Goal: Task Accomplishment & Management: Use online tool/utility

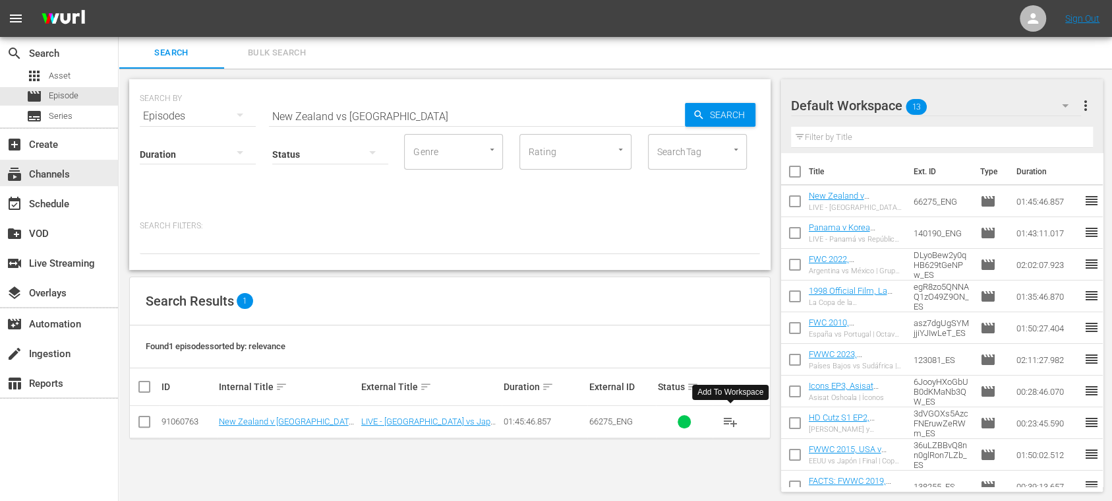
click at [65, 166] on div "subscriptions Channels" at bounding box center [37, 172] width 74 height 12
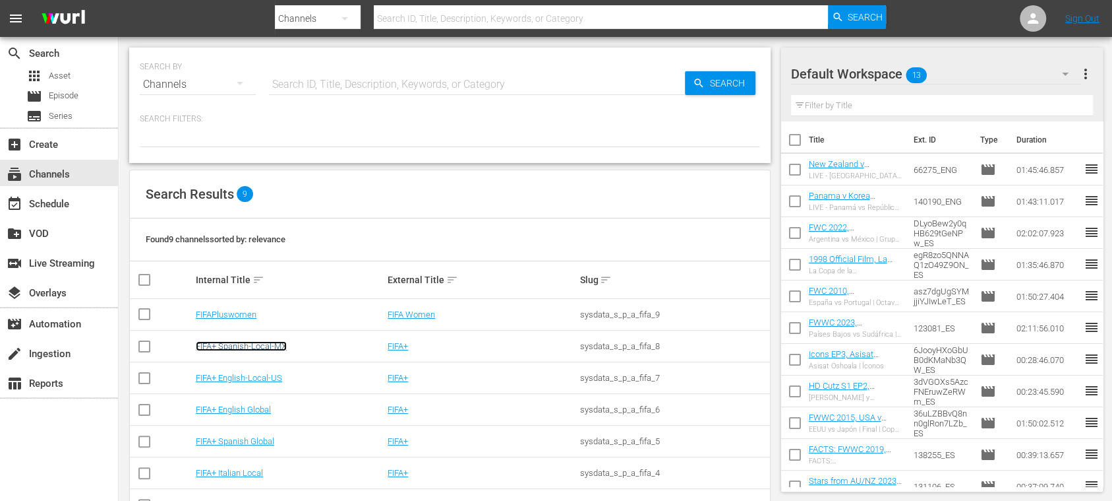
click at [253, 348] on link "FIFA+ Spanish-Local-MX" at bounding box center [241, 346] width 91 height 10
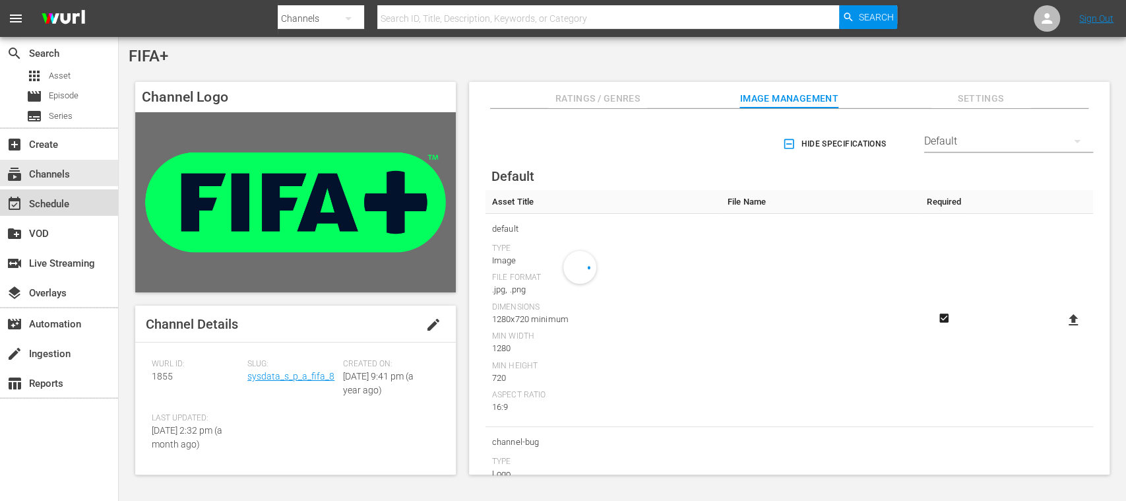
click at [61, 202] on div "event_available Schedule" at bounding box center [37, 202] width 74 height 12
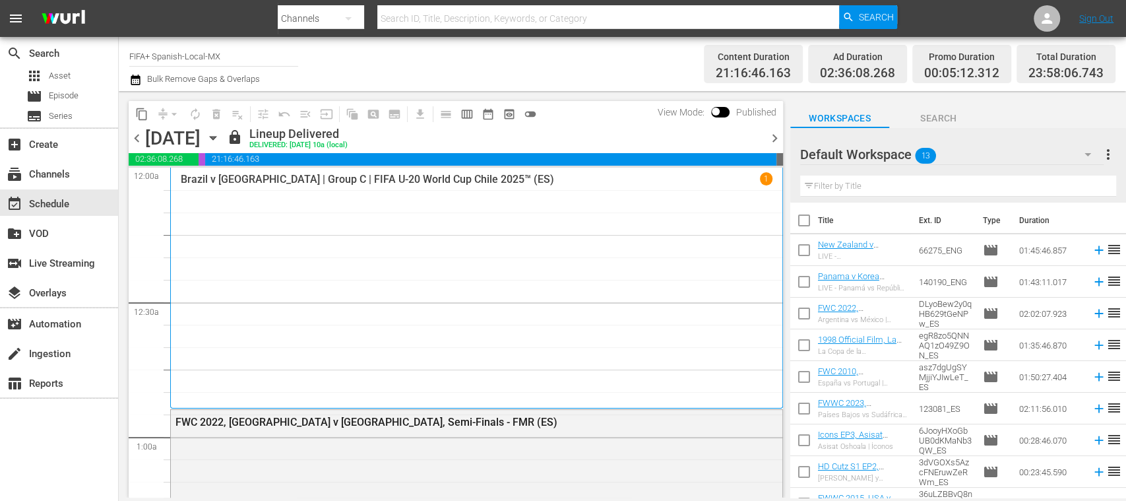
click at [775, 132] on span "chevron_right" at bounding box center [774, 138] width 16 height 16
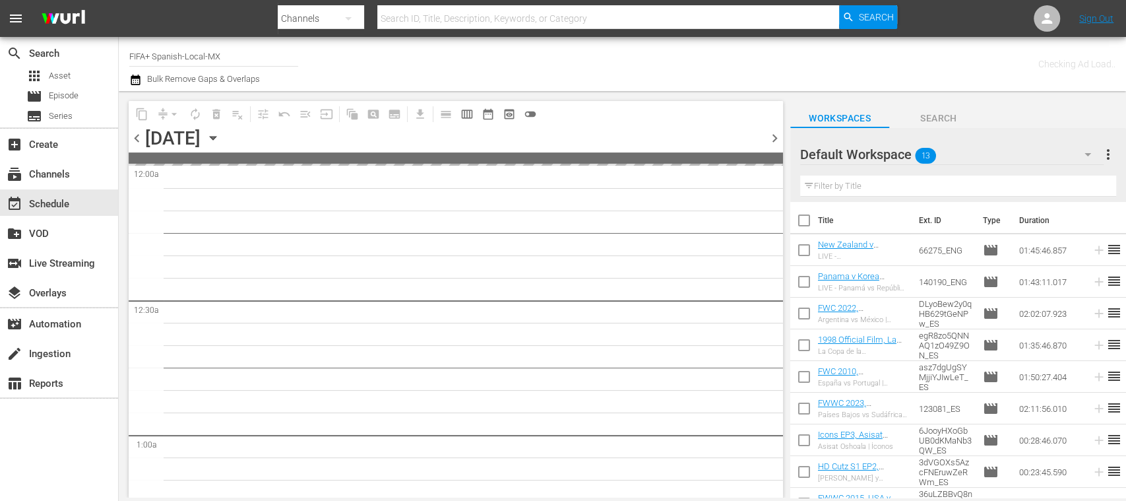
click at [775, 131] on span "chevron_right" at bounding box center [774, 138] width 16 height 16
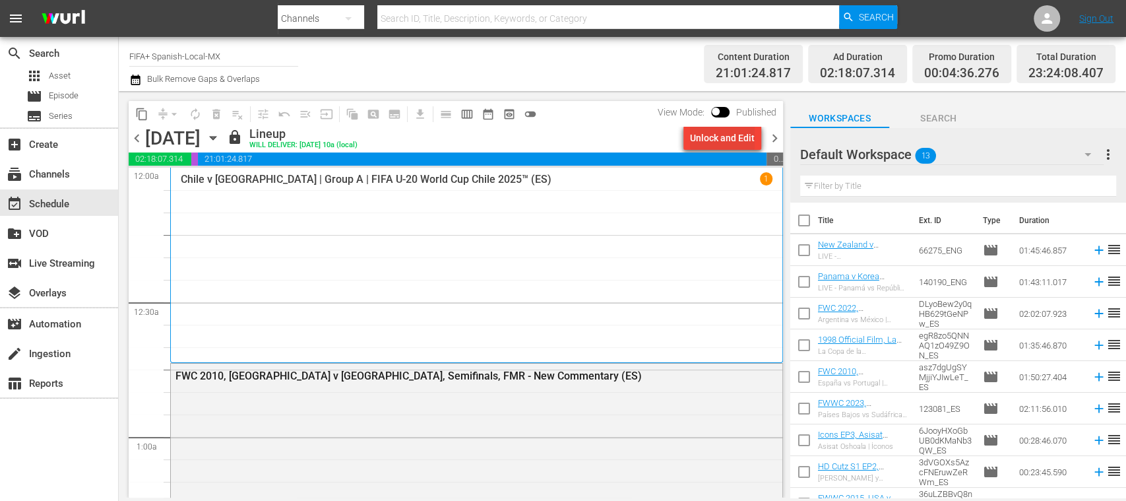
click at [731, 140] on div "Unlock and Edit" at bounding box center [722, 138] width 65 height 24
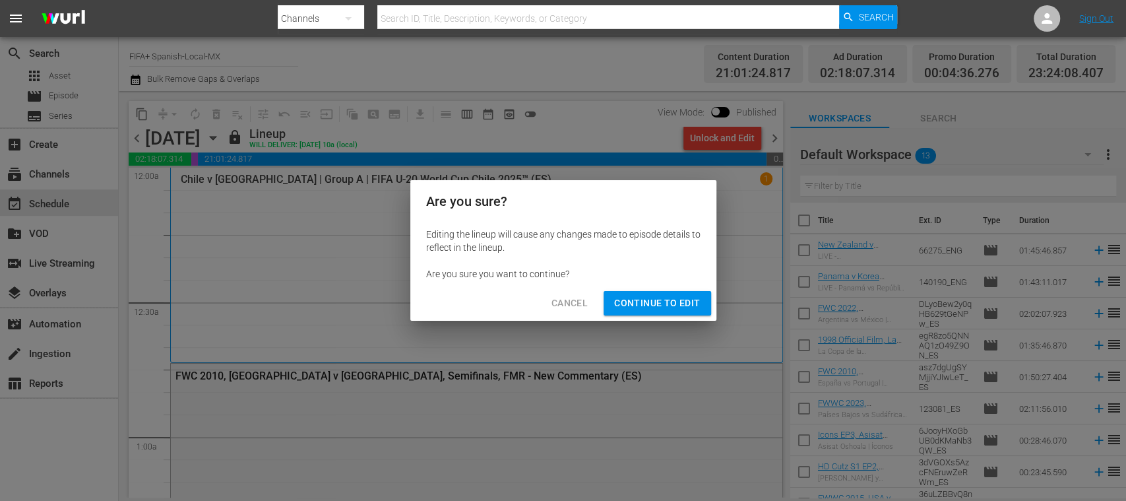
click at [678, 307] on span "Continue to Edit" at bounding box center [657, 303] width 86 height 16
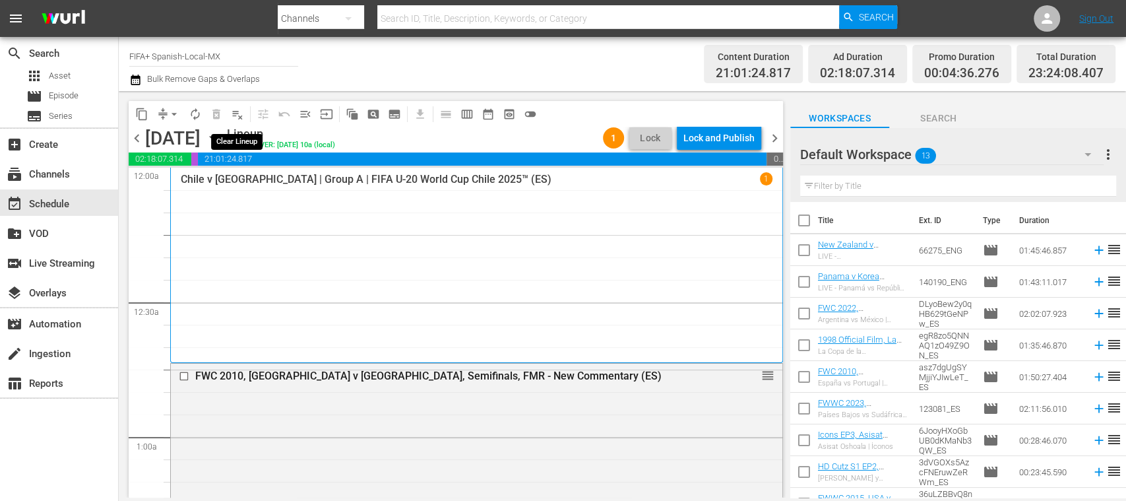
click at [239, 117] on span "playlist_remove_outlined" at bounding box center [237, 113] width 13 height 13
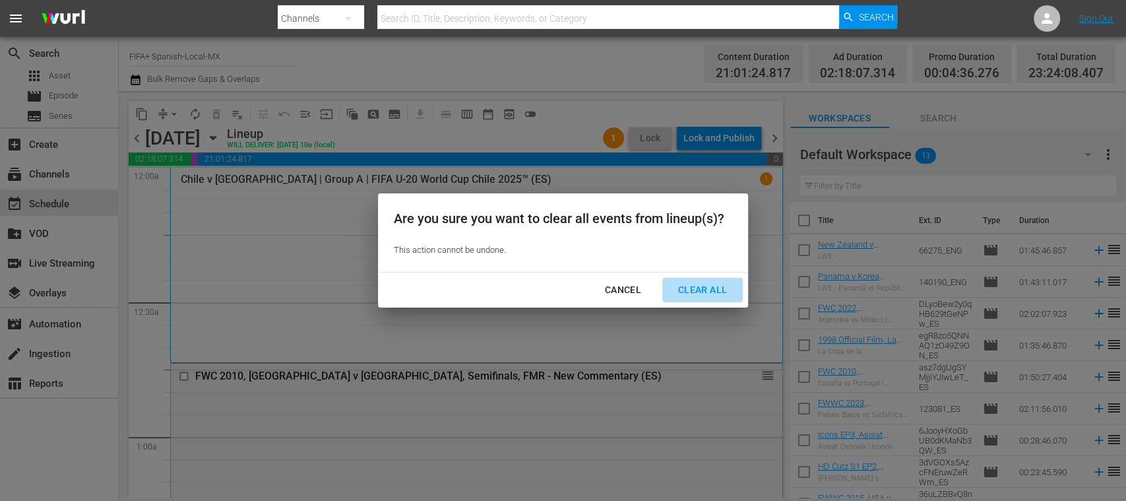
click at [703, 286] on div "Clear All" at bounding box center [702, 290] width 70 height 16
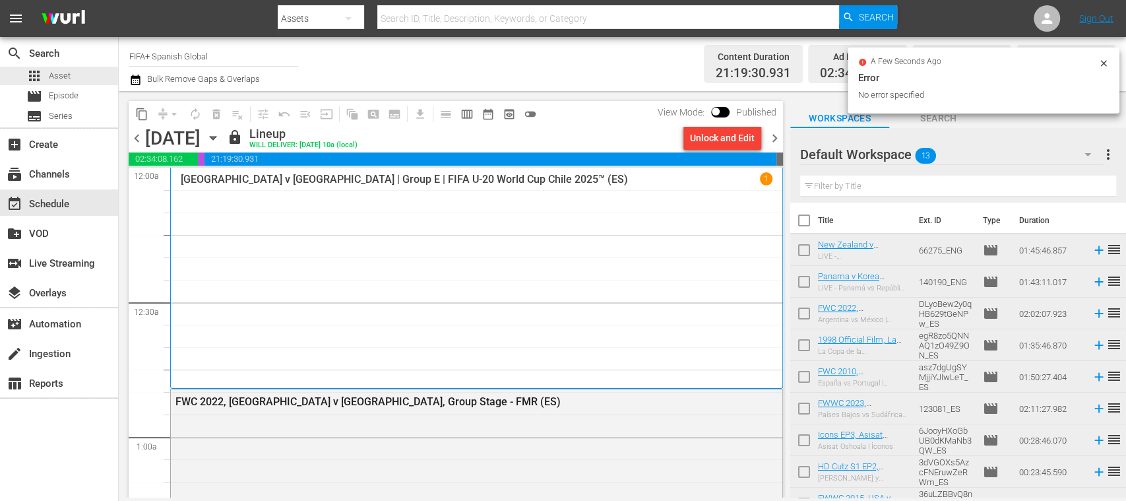
scroll to position [6105, 0]
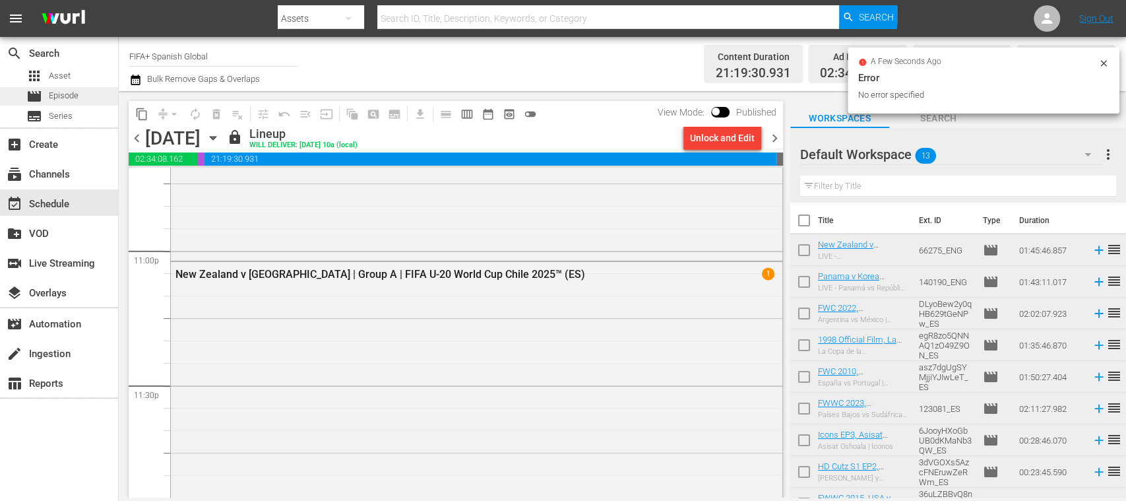
click at [57, 95] on span "Episode" at bounding box center [64, 95] width 30 height 13
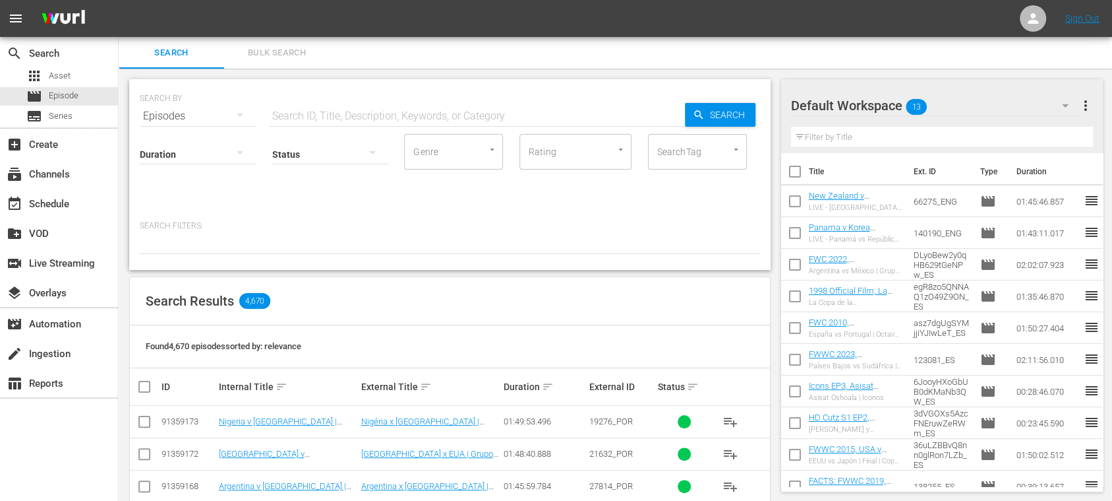
click at [348, 117] on input "text" at bounding box center [477, 116] width 416 height 32
type input "[GEOGRAPHIC_DATA]"
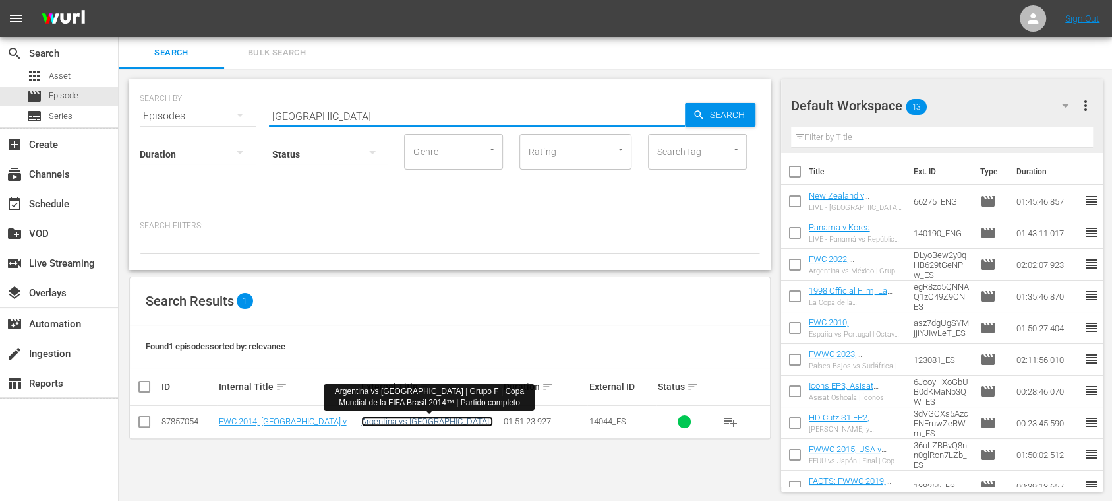
click at [433, 418] on link "Argentina vs [GEOGRAPHIC_DATA] | Grupo F | Copa Mundial de la FIFA Brasil 2014™…" at bounding box center [427, 431] width 132 height 30
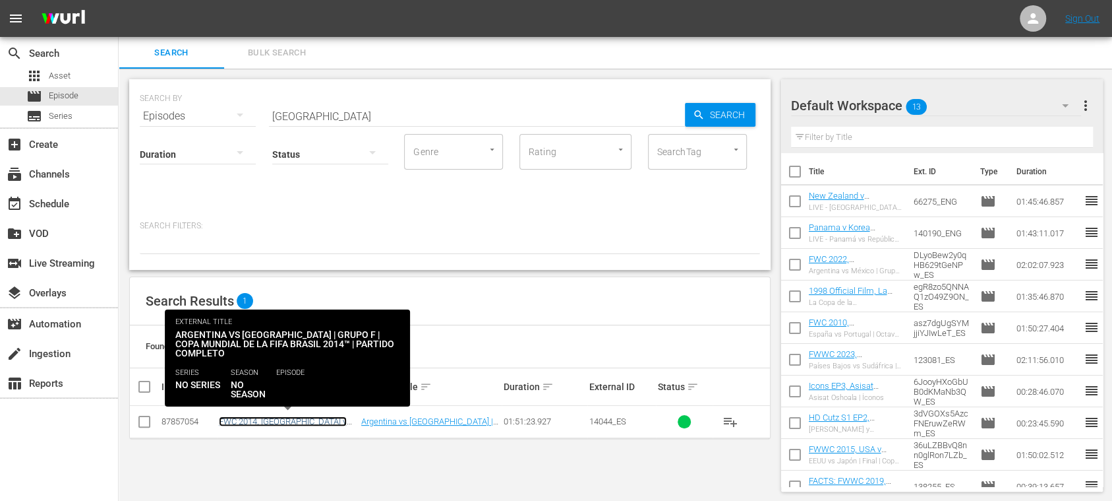
click at [288, 420] on link "FWC 2014, [GEOGRAPHIC_DATA] v [GEOGRAPHIC_DATA], Group Stage - FMR (ES)" at bounding box center [286, 431] width 135 height 30
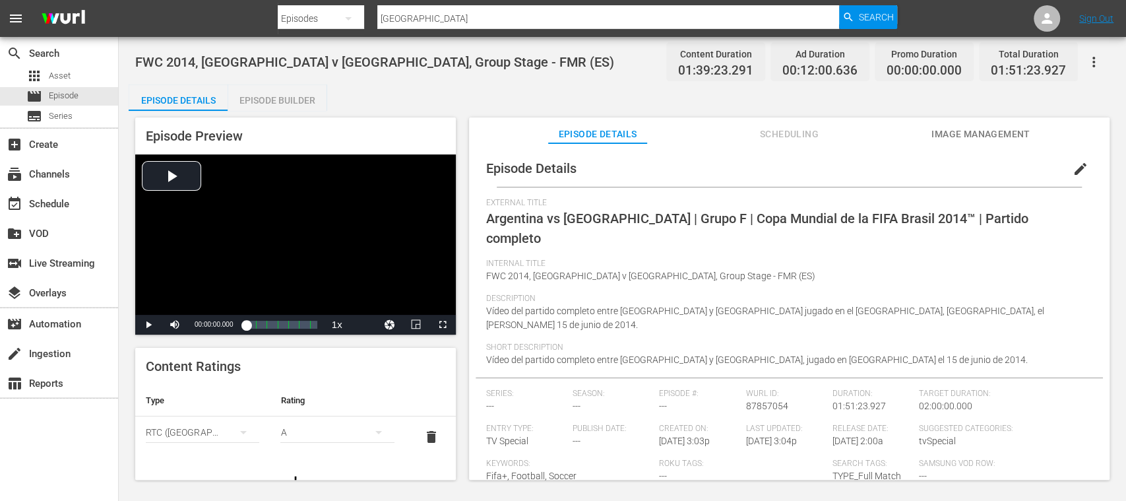
drag, startPoint x: 1105, startPoint y: 255, endPoint x: 1104, endPoint y: 303, distance: 48.1
click at [1104, 303] on div "Episode Details edit External Title Argentina vs [GEOGRAPHIC_DATA] | Grupo F | …" at bounding box center [789, 317] width 640 height 349
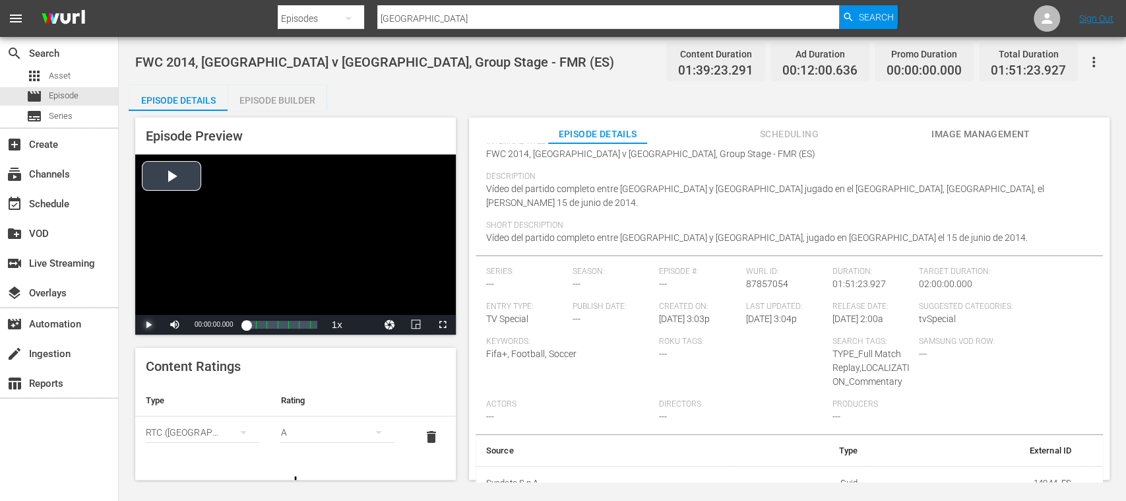
click at [148, 324] on span "Video Player" at bounding box center [148, 324] width 0 height 0
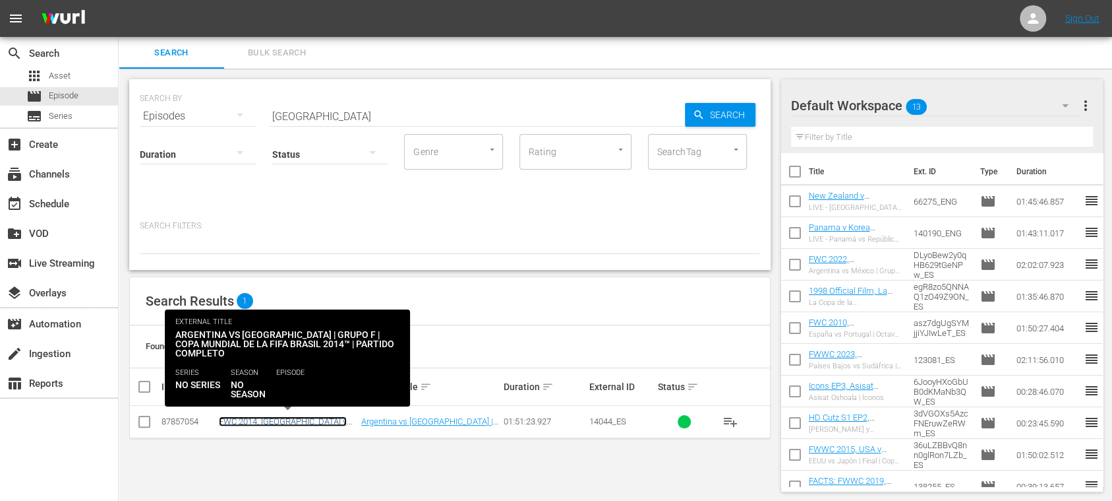
click at [328, 419] on link "FWC 2014, [GEOGRAPHIC_DATA] v [GEOGRAPHIC_DATA], Group Stage - FMR (ES)" at bounding box center [286, 431] width 135 height 30
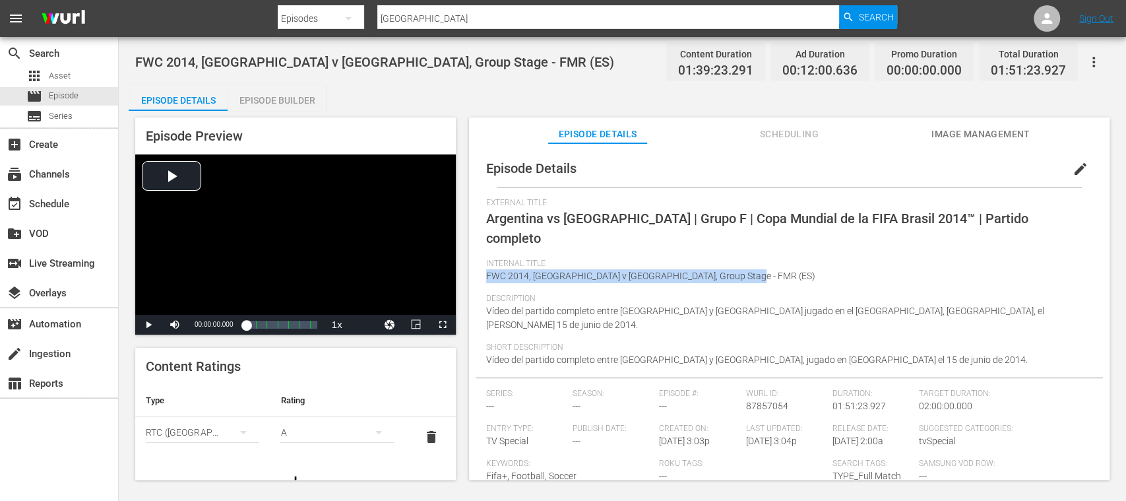
drag, startPoint x: 487, startPoint y: 277, endPoint x: 740, endPoint y: 279, distance: 253.2
click at [740, 279] on span "FWC 2014, [GEOGRAPHIC_DATA] v [GEOGRAPHIC_DATA], Group Stage - FMR (ES)" at bounding box center [650, 275] width 329 height 11
copy span "FWC 2014, [GEOGRAPHIC_DATA] v [GEOGRAPHIC_DATA], Group Stage - FMR"
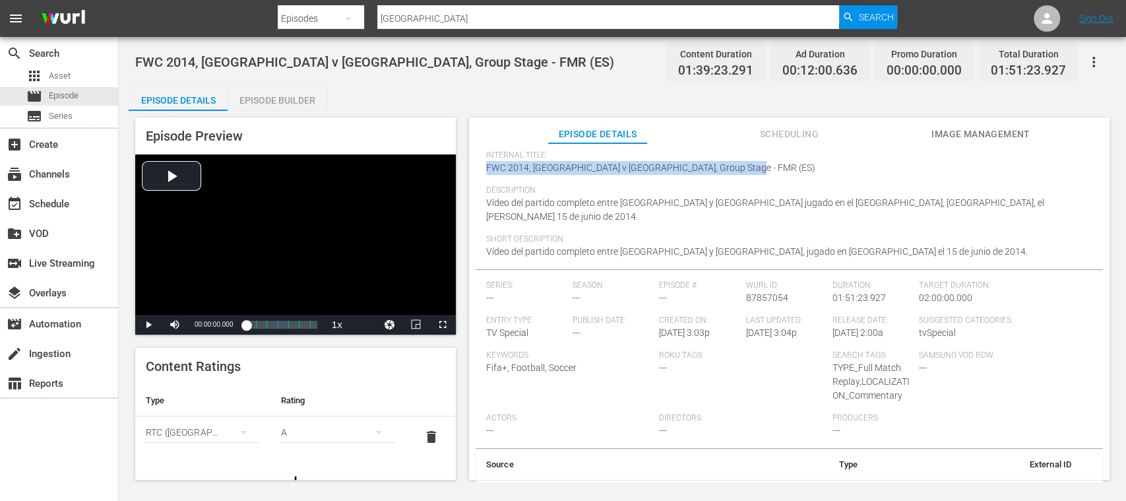
scroll to position [122, 0]
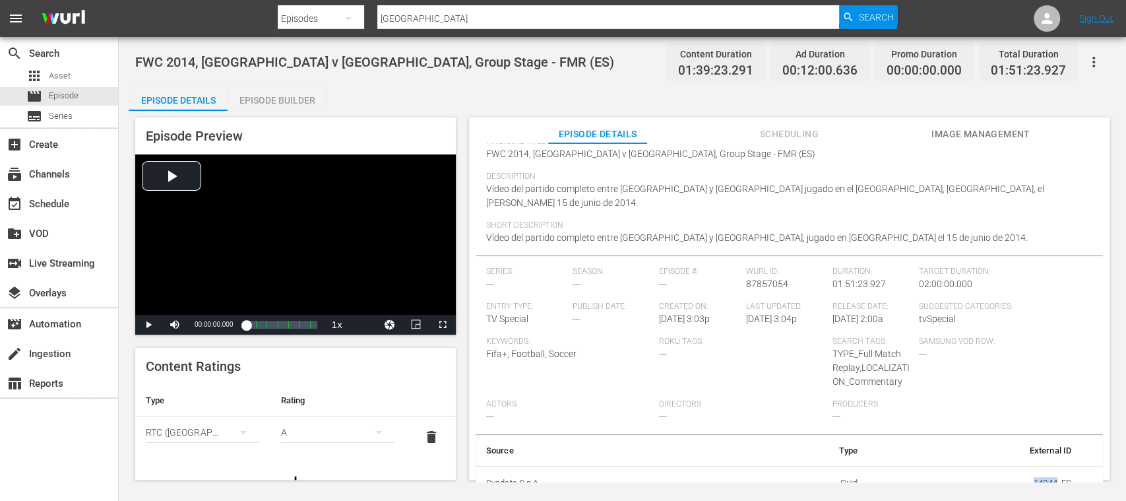
drag, startPoint x: 1005, startPoint y: 466, endPoint x: 1048, endPoint y: 476, distance: 44.8
click at [1048, 476] on td "14044_ES" at bounding box center [975, 483] width 214 height 34
copy td "14044"
